Goal: Task Accomplishment & Management: Complete application form

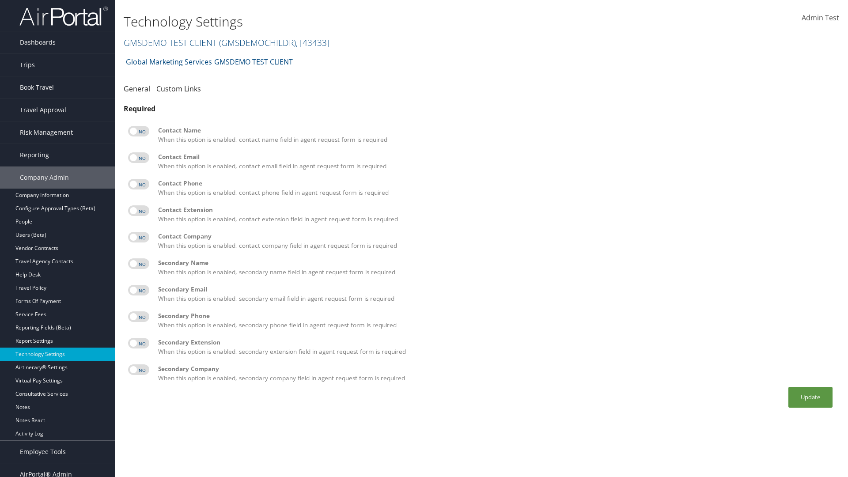
click at [139, 131] on label at bounding box center [138, 131] width 21 height 11
click at [138, 131] on input "checkbox" at bounding box center [135, 133] width 6 height 6
checkbox input "true"
click at [139, 158] on label at bounding box center [138, 157] width 21 height 11
click at [138, 158] on input "checkbox" at bounding box center [135, 159] width 6 height 6
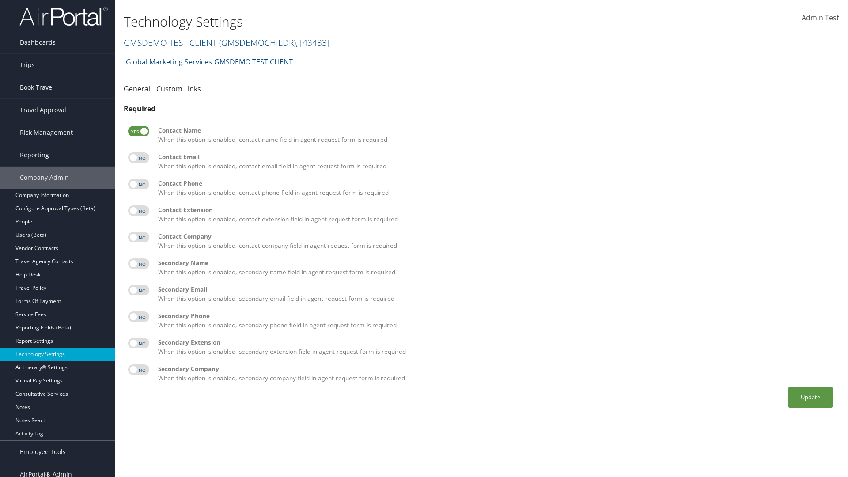
checkbox input "true"
click at [139, 184] on label at bounding box center [138, 184] width 21 height 11
click at [138, 184] on input "checkbox" at bounding box center [135, 186] width 6 height 6
checkbox input "true"
click at [139, 211] on label at bounding box center [138, 210] width 21 height 11
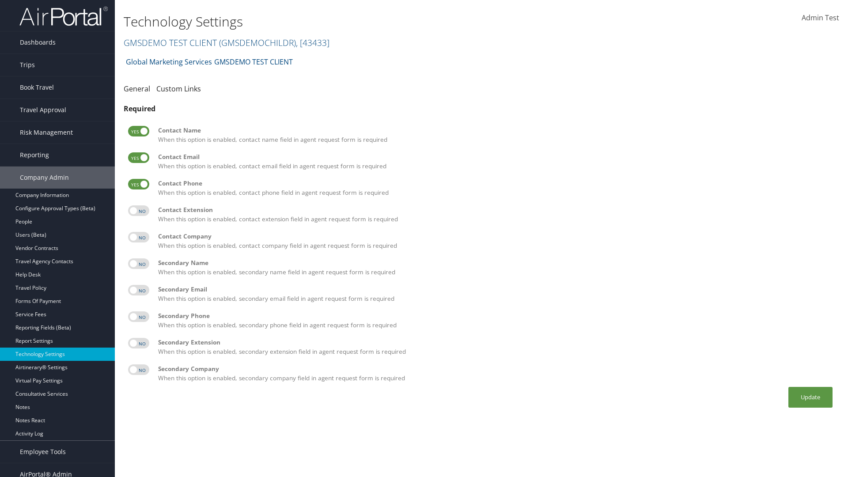
click at [138, 211] on input "checkbox" at bounding box center [135, 212] width 6 height 6
checkbox input "true"
click at [139, 237] on label at bounding box center [138, 237] width 21 height 11
click at [138, 237] on input "checkbox" at bounding box center [135, 239] width 6 height 6
checkbox input "true"
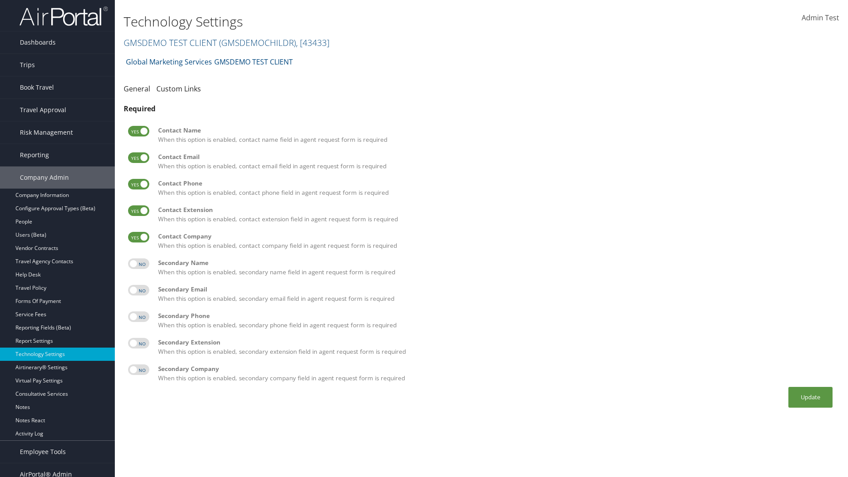
click at [139, 264] on label at bounding box center [138, 263] width 21 height 11
click at [138, 264] on input "checkbox" at bounding box center [135, 265] width 6 height 6
checkbox input "true"
click at [139, 290] on label at bounding box center [138, 290] width 21 height 11
click at [138, 290] on input "checkbox" at bounding box center [135, 292] width 6 height 6
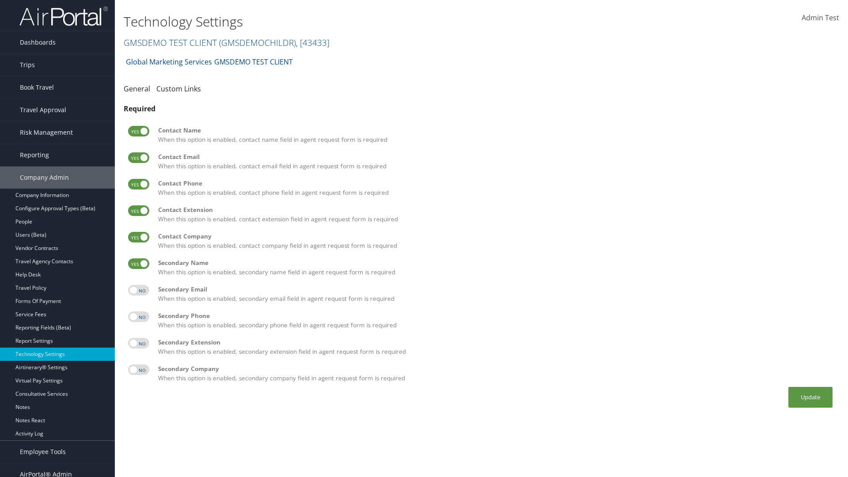
checkbox input "true"
click at [139, 317] on label at bounding box center [138, 316] width 21 height 11
click at [138, 317] on input "checkbox" at bounding box center [135, 318] width 6 height 6
checkbox input "true"
click at [139, 343] on label at bounding box center [138, 343] width 21 height 11
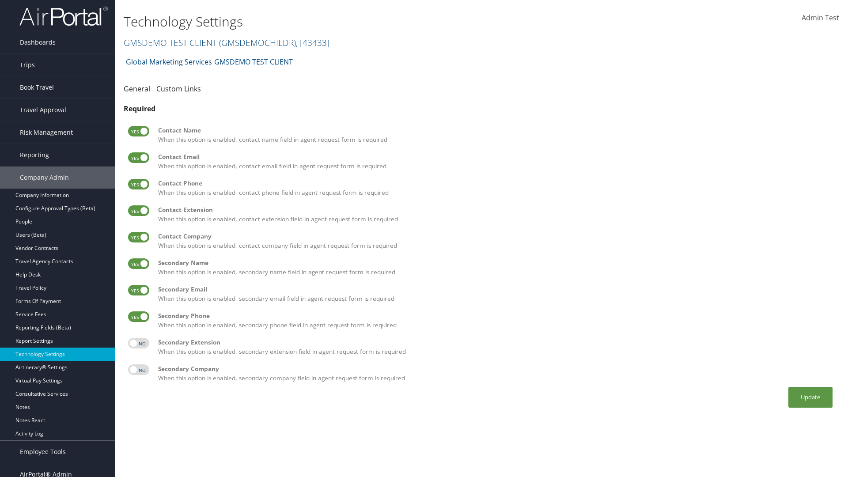
click at [138, 343] on input "checkbox" at bounding box center [135, 345] width 6 height 6
checkbox input "true"
click at [139, 370] on label at bounding box center [138, 369] width 21 height 11
click at [138, 370] on input "checkbox" at bounding box center [135, 371] width 6 height 6
checkbox input "true"
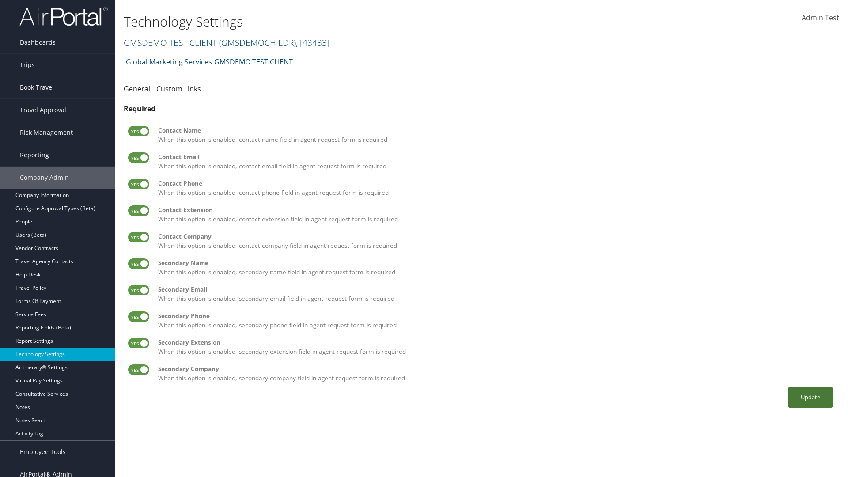
click at [810, 397] on button "Update" at bounding box center [810, 397] width 44 height 21
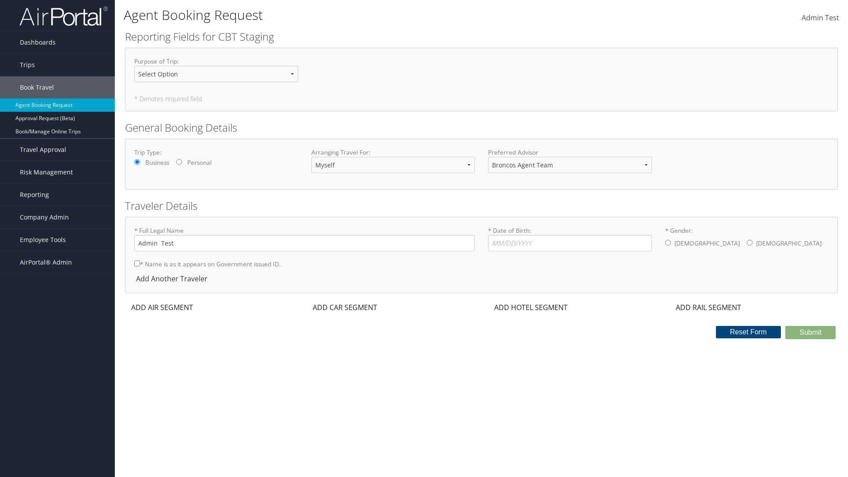
click at [162, 307] on div "ADD AIR SEGMENT" at bounding box center [161, 307] width 72 height 11
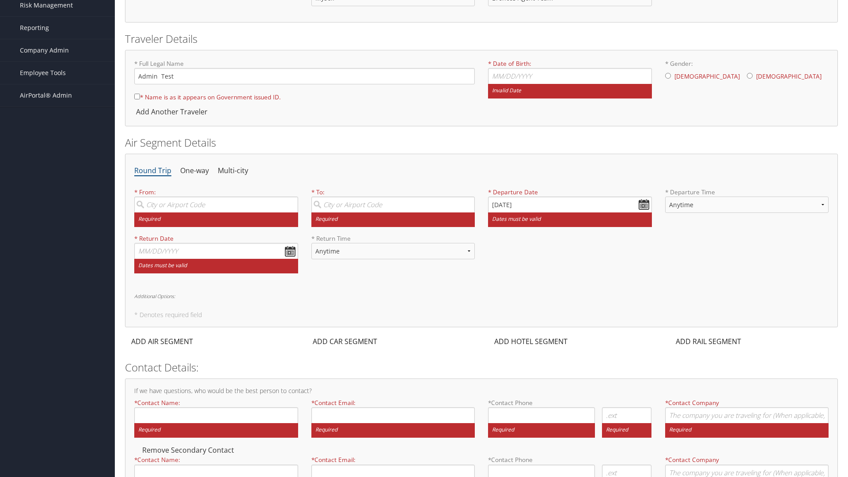
scroll to position [170, 0]
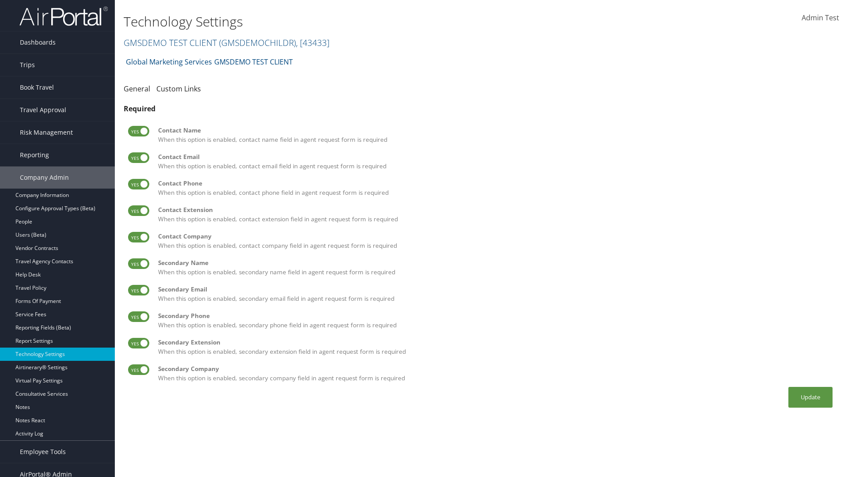
click at [139, 131] on label at bounding box center [138, 131] width 21 height 11
click at [138, 131] on input "checkbox" at bounding box center [135, 133] width 6 height 6
checkbox input "false"
click at [139, 158] on label at bounding box center [138, 157] width 21 height 11
click at [138, 158] on input "checkbox" at bounding box center [135, 159] width 6 height 6
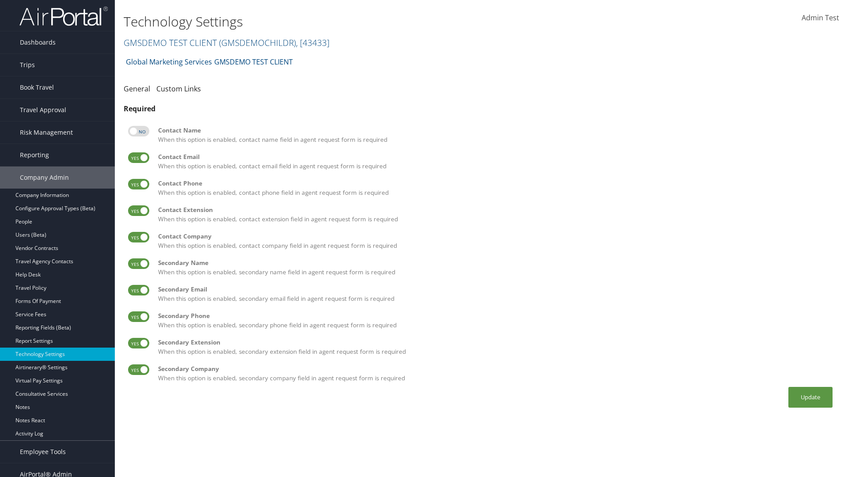
checkbox input "false"
click at [139, 184] on label at bounding box center [138, 184] width 21 height 11
click at [138, 184] on input "checkbox" at bounding box center [135, 186] width 6 height 6
checkbox input "false"
click at [139, 211] on label at bounding box center [138, 210] width 21 height 11
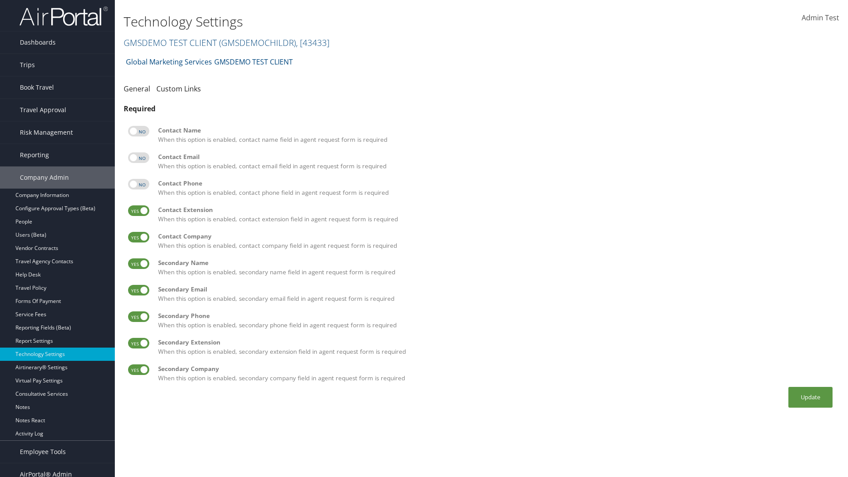
click at [138, 211] on input "checkbox" at bounding box center [135, 212] width 6 height 6
checkbox input "false"
click at [139, 237] on label at bounding box center [138, 237] width 21 height 11
click at [138, 237] on input "checkbox" at bounding box center [135, 239] width 6 height 6
checkbox input "false"
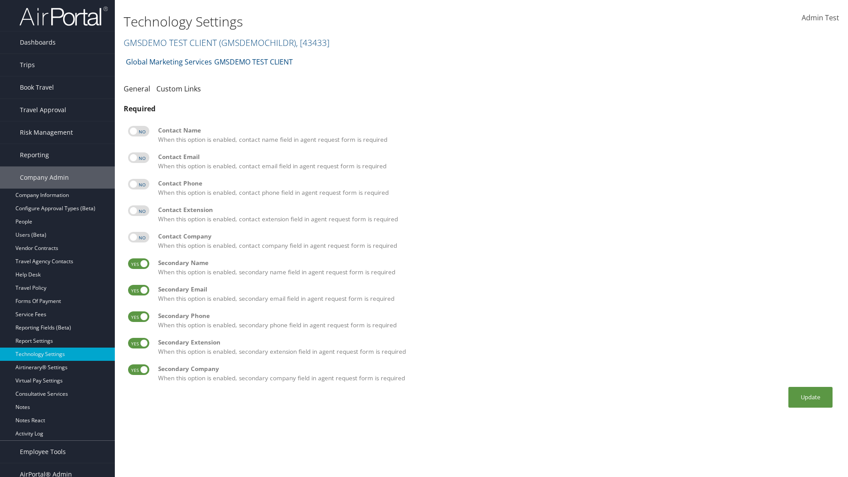
click at [139, 264] on label at bounding box center [138, 263] width 21 height 11
click at [138, 264] on input "checkbox" at bounding box center [135, 265] width 6 height 6
checkbox input "false"
click at [139, 290] on label at bounding box center [138, 290] width 21 height 11
click at [138, 290] on input "checkbox" at bounding box center [135, 292] width 6 height 6
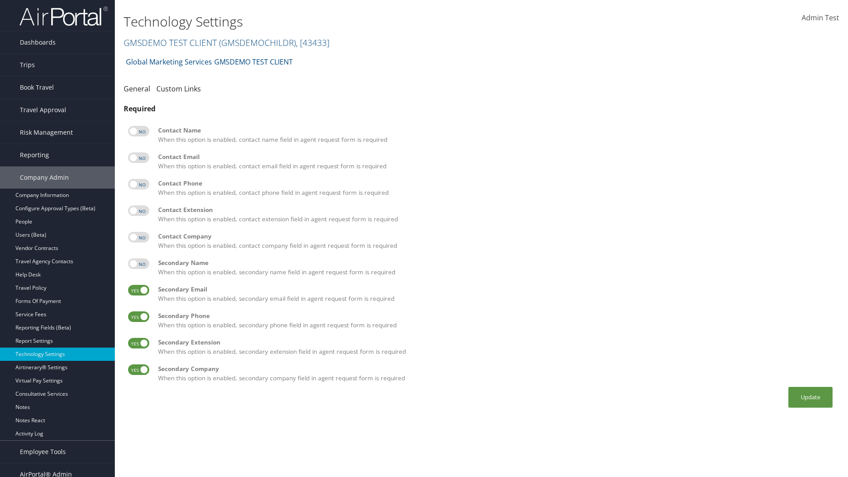
checkbox input "false"
click at [139, 317] on label at bounding box center [138, 316] width 21 height 11
click at [138, 317] on input "checkbox" at bounding box center [135, 318] width 6 height 6
checkbox input "false"
click at [139, 343] on label at bounding box center [138, 343] width 21 height 11
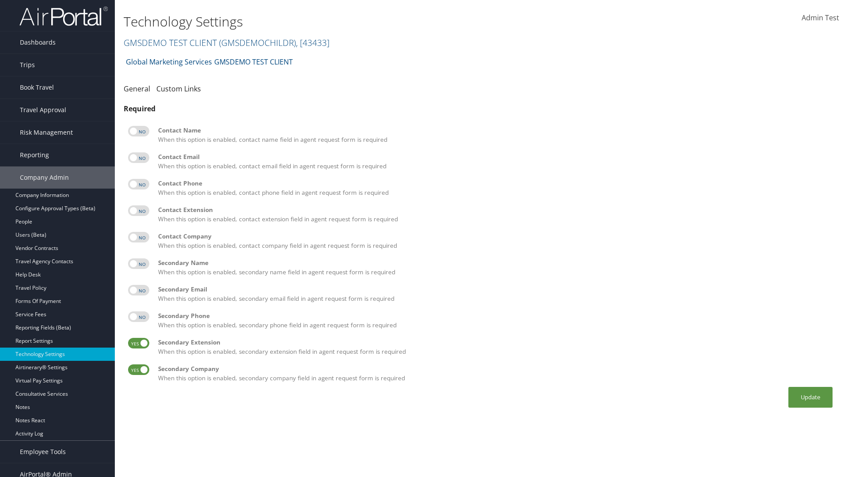
click at [138, 343] on input "checkbox" at bounding box center [135, 345] width 6 height 6
checkbox input "false"
click at [139, 370] on label at bounding box center [138, 369] width 21 height 11
click at [138, 370] on input "checkbox" at bounding box center [135, 371] width 6 height 6
checkbox input "false"
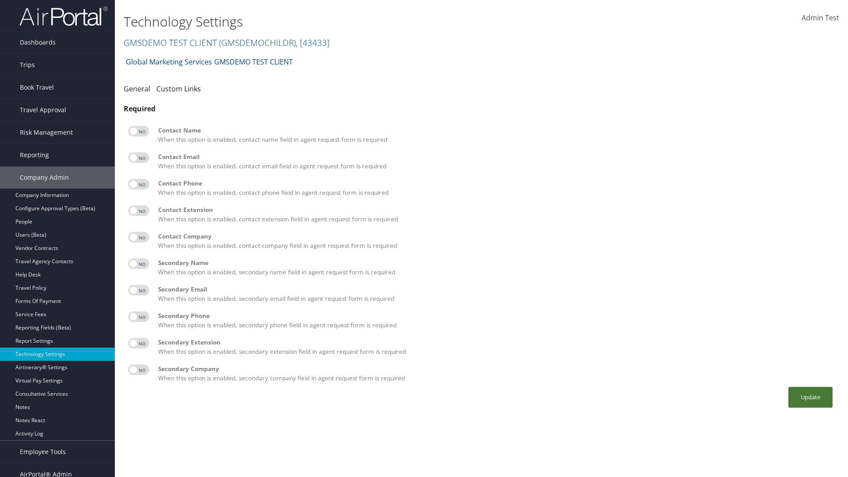
click at [810, 397] on button "Update" at bounding box center [810, 397] width 44 height 21
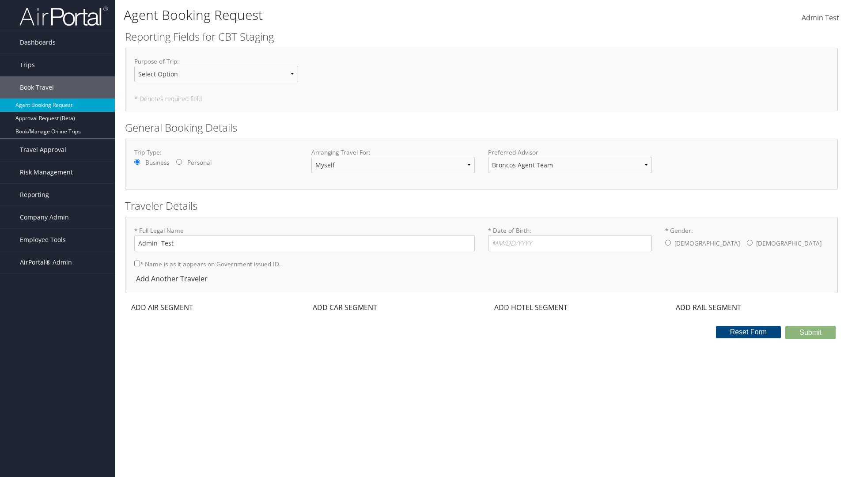
click at [162, 307] on div "ADD AIR SEGMENT" at bounding box center [161, 307] width 72 height 11
